Goal: Task Accomplishment & Management: Manage account settings

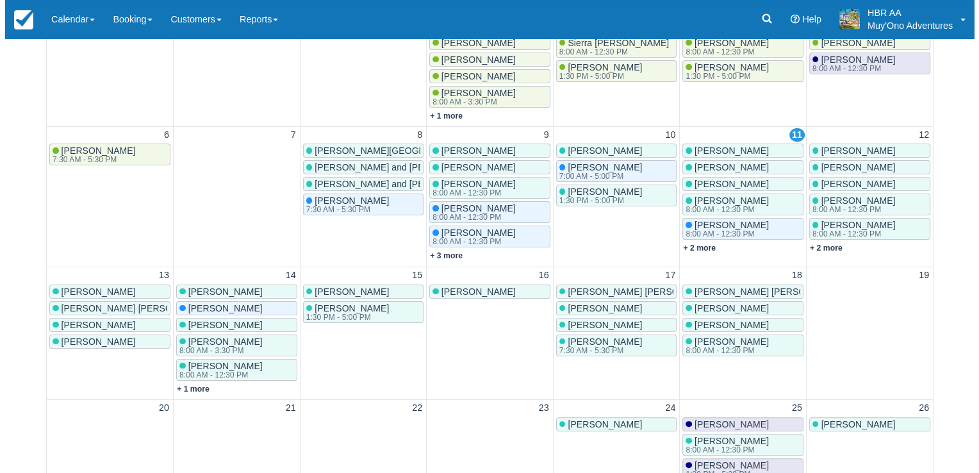
scroll to position [219, 0]
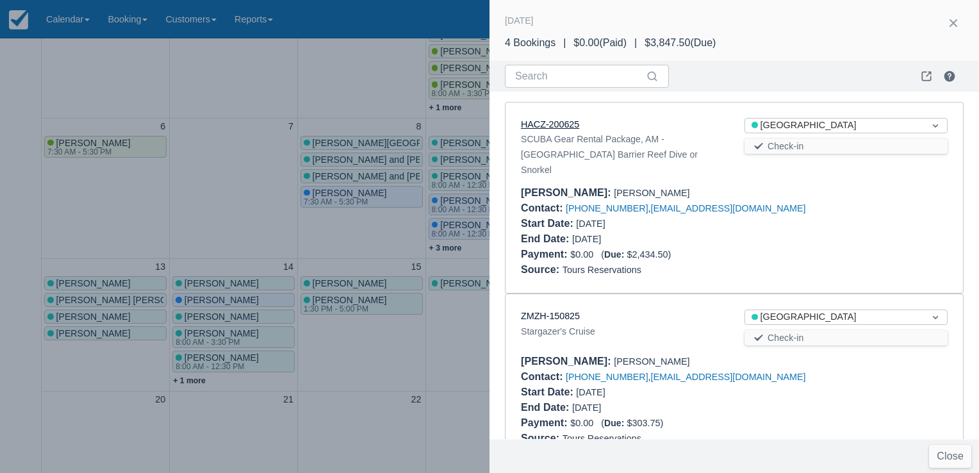
click at [571, 125] on link "HACZ-200625" at bounding box center [550, 124] width 58 height 10
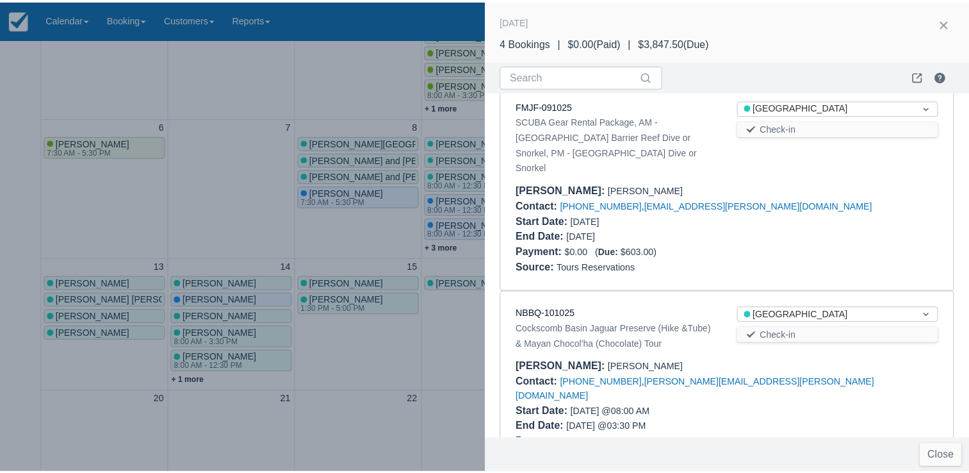
scroll to position [387, 0]
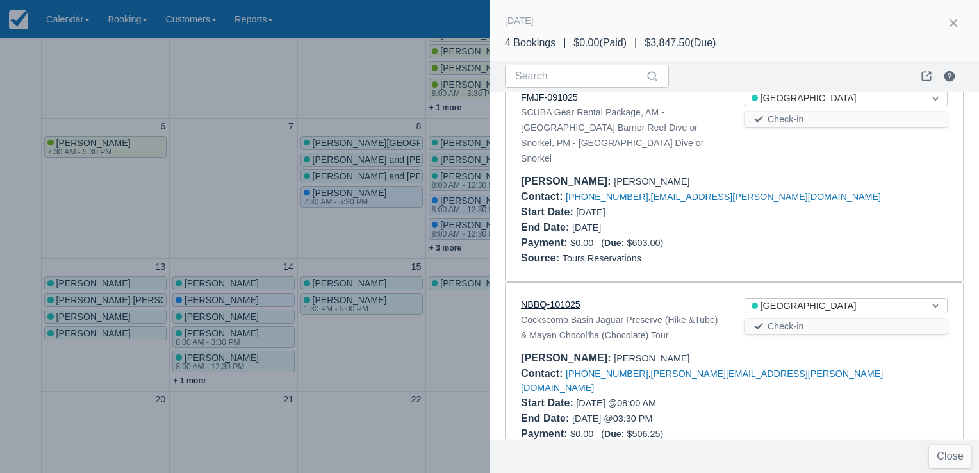
click at [529, 299] on link "NBBQ-101025" at bounding box center [551, 304] width 60 height 10
click at [280, 97] on div at bounding box center [489, 236] width 979 height 473
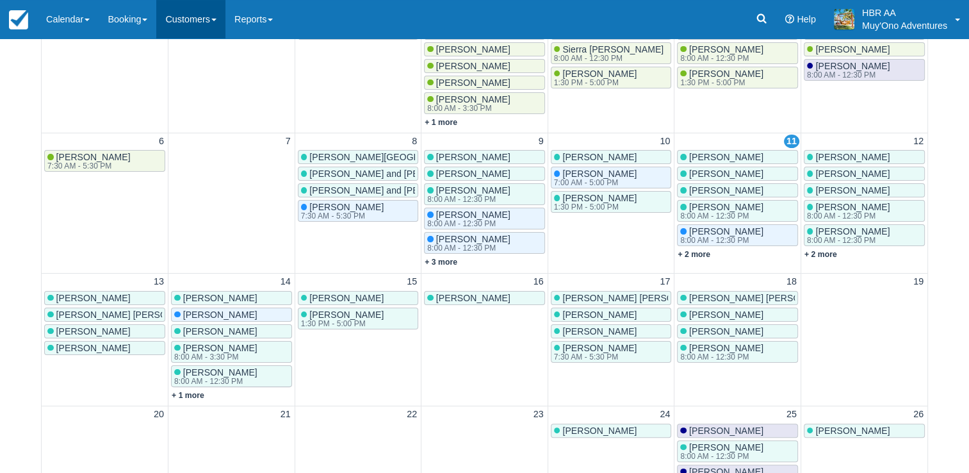
scroll to position [0, 0]
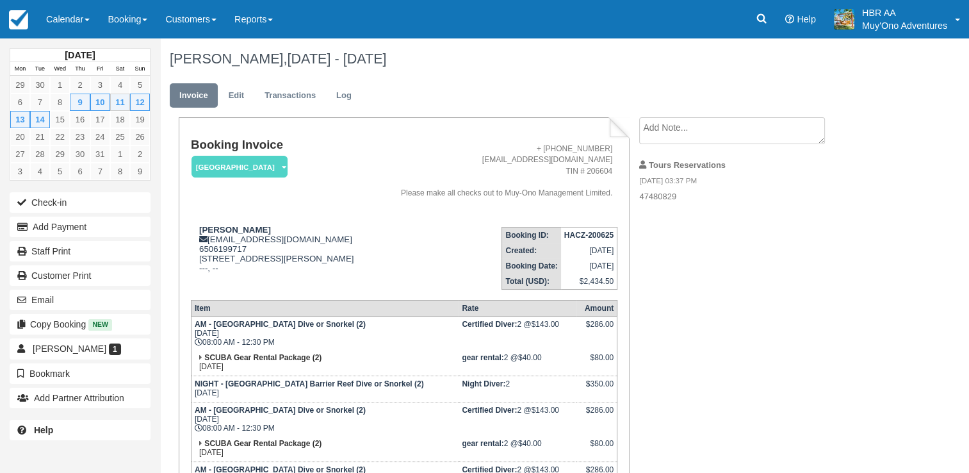
click at [650, 406] on div "Booking Invoice Thatch Caye Resort   Pending HOLD Deposit Paid Cancelled Void M…" at bounding box center [512, 442] width 705 height 650
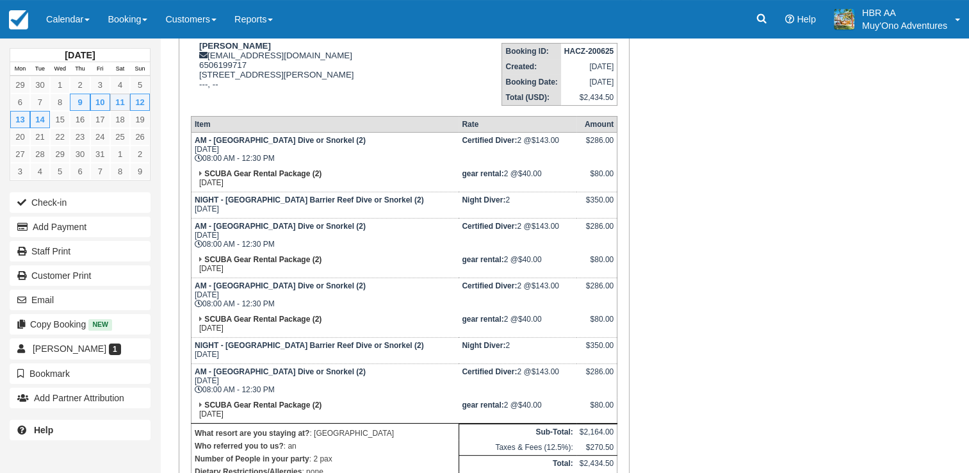
scroll to position [184, 0]
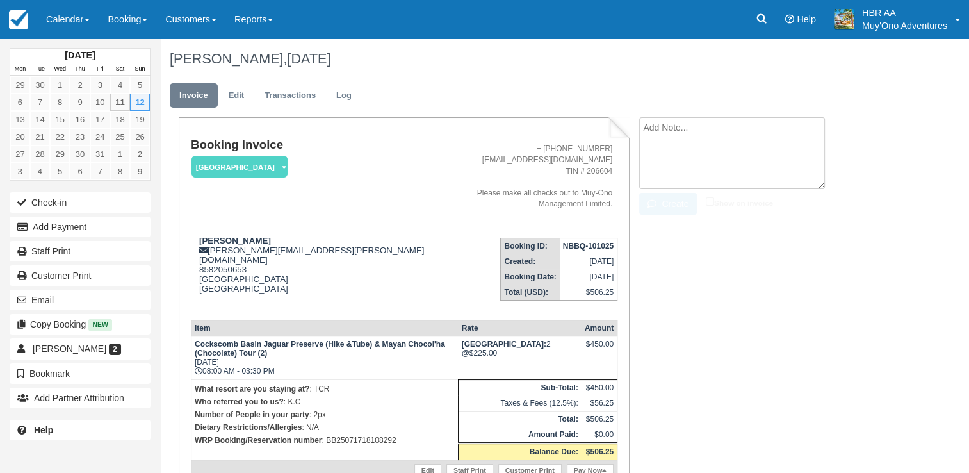
click at [715, 133] on textarea at bounding box center [732, 153] width 186 height 72
click at [708, 136] on textarea at bounding box center [732, 153] width 186 height 72
click at [742, 147] on textarea at bounding box center [732, 153] width 186 height 72
click at [591, 71] on div "Bryan Gasparro, October 12 2025" at bounding box center [523, 58] width 727 height 41
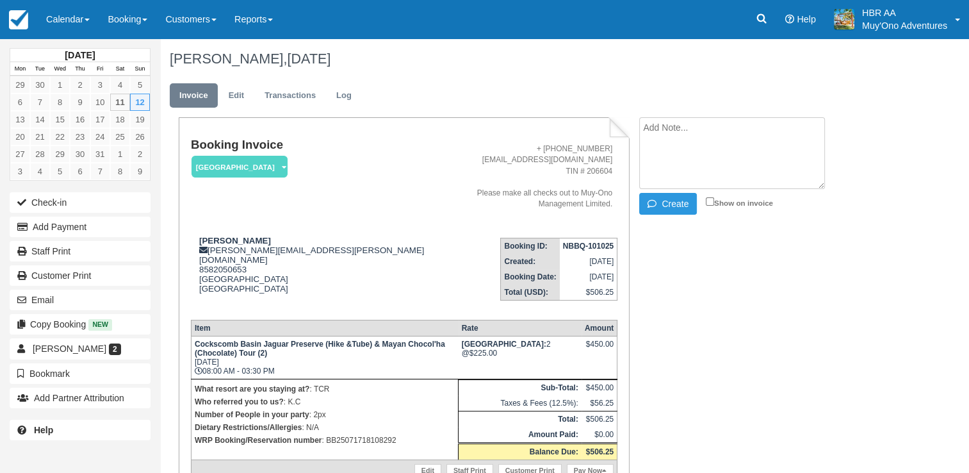
drag, startPoint x: 681, startPoint y: 144, endPoint x: 679, endPoint y: 127, distance: 17.5
click at [679, 127] on textarea at bounding box center [732, 153] width 186 height 72
type textarea "prefers water fall"
click at [673, 197] on button "Create" at bounding box center [668, 204] width 58 height 22
